Goal: Task Accomplishment & Management: Manage account settings

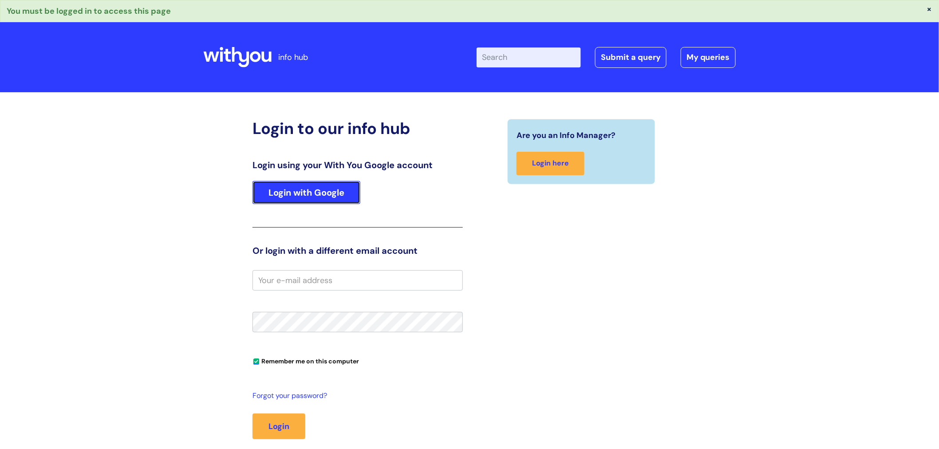
click at [297, 197] on link "Login with Google" at bounding box center [307, 192] width 108 height 23
